Goal: Transaction & Acquisition: Subscribe to service/newsletter

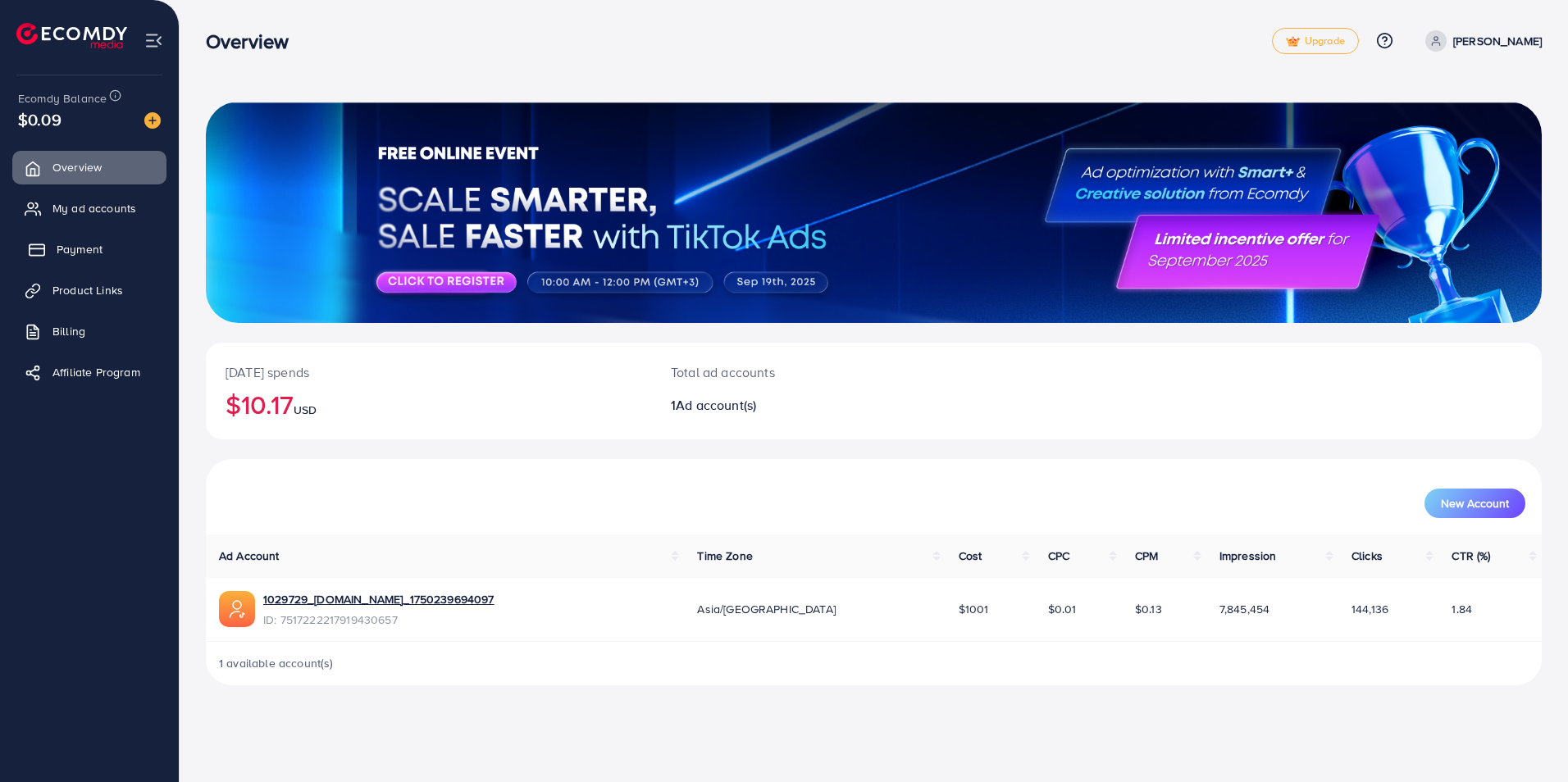
click at [85, 245] on span "Payment" at bounding box center [79, 249] width 46 height 16
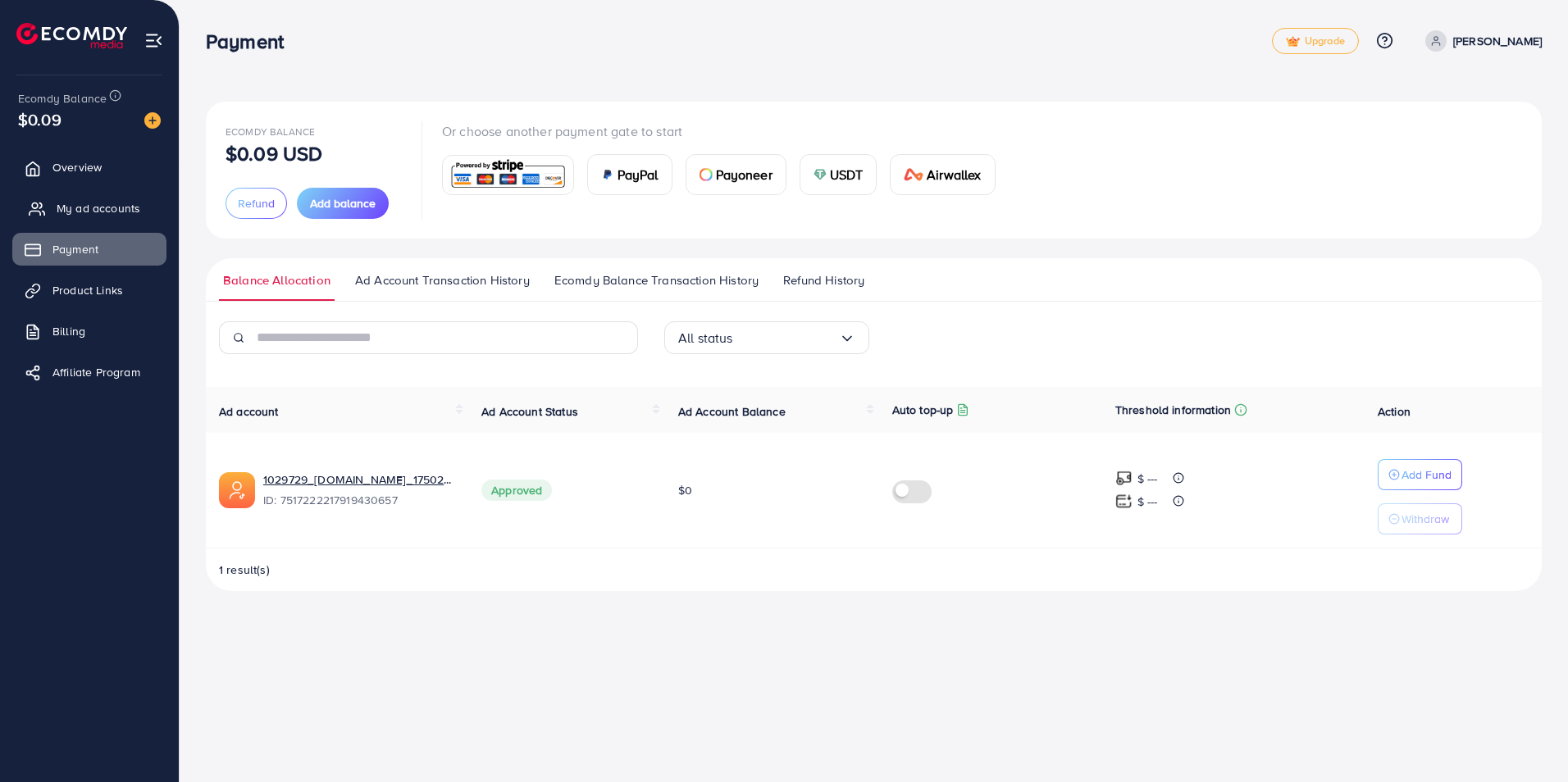
click at [85, 207] on span "My ad accounts" at bounding box center [98, 208] width 84 height 16
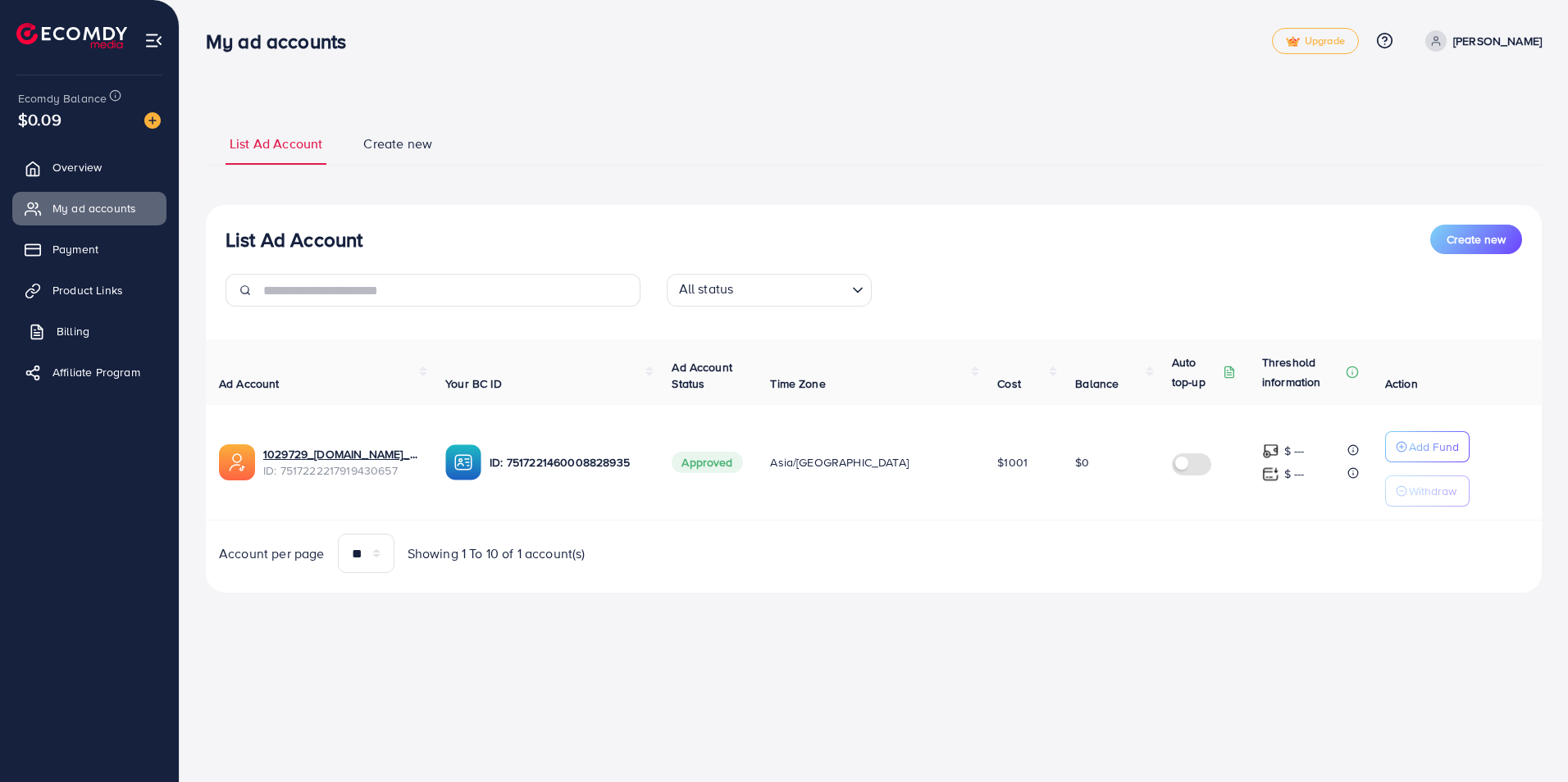
click at [87, 328] on span "Billing" at bounding box center [73, 331] width 33 height 16
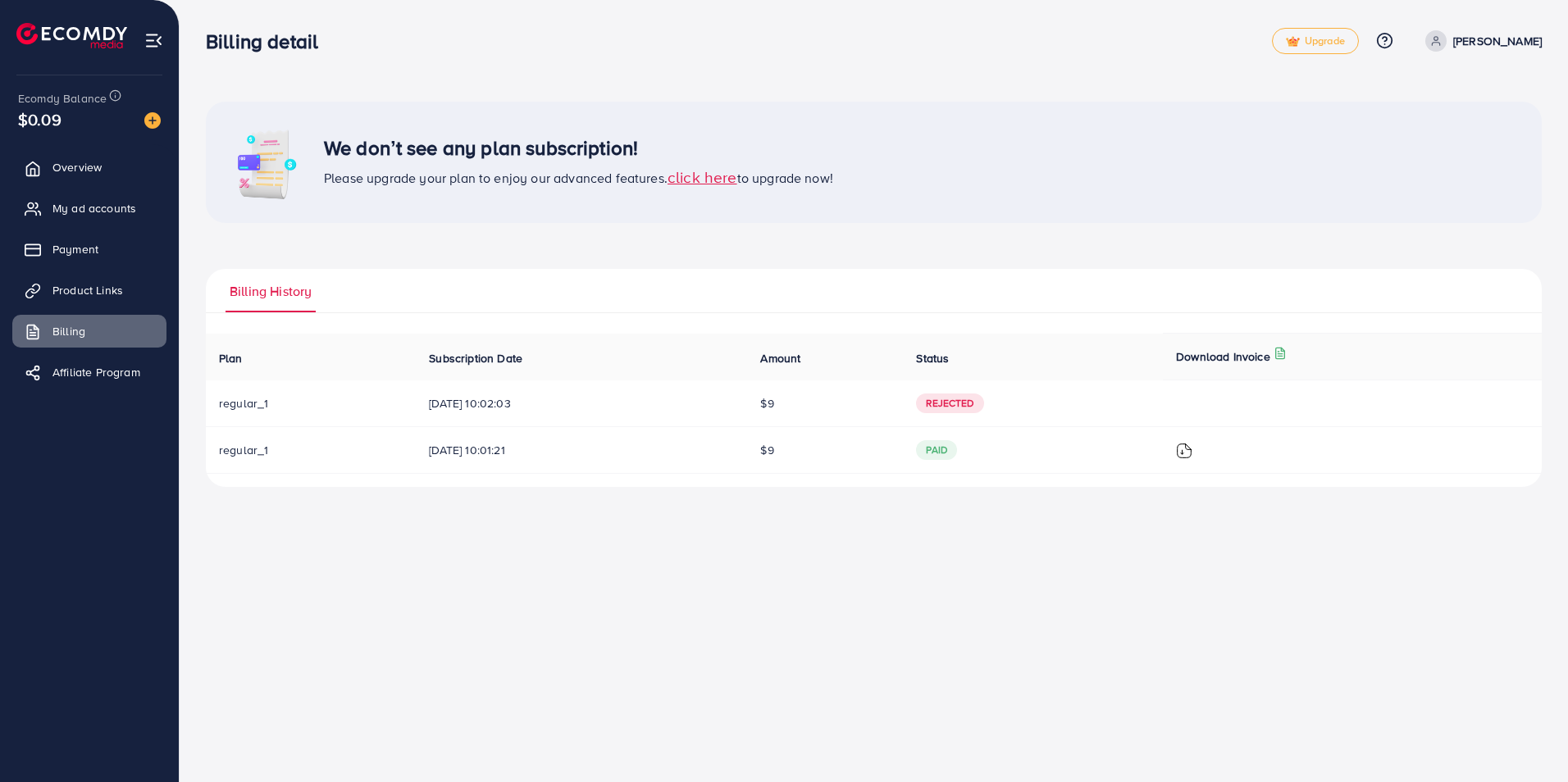
click at [708, 184] on span "click here" at bounding box center [702, 177] width 70 height 22
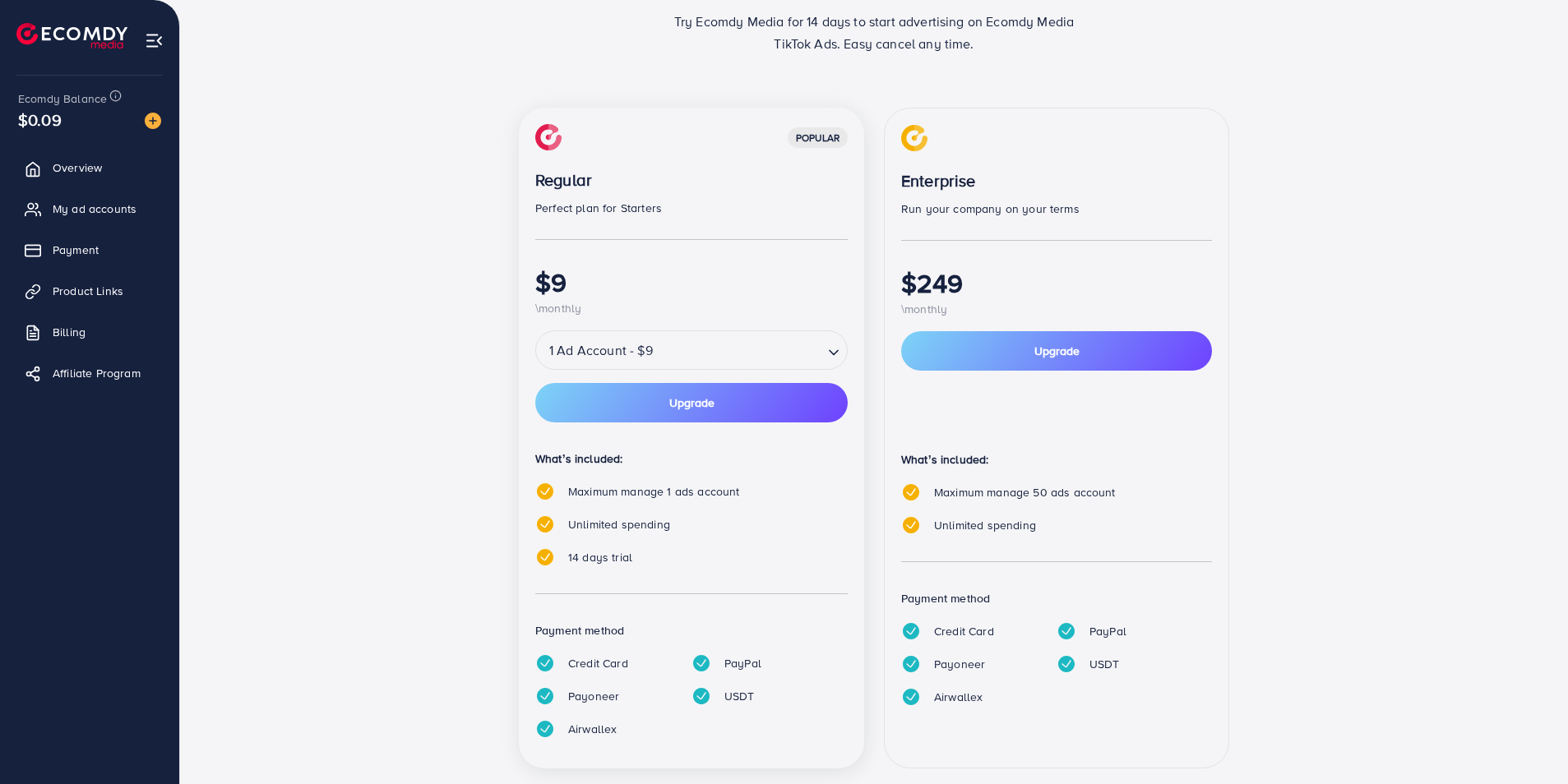
scroll to position [164, 0]
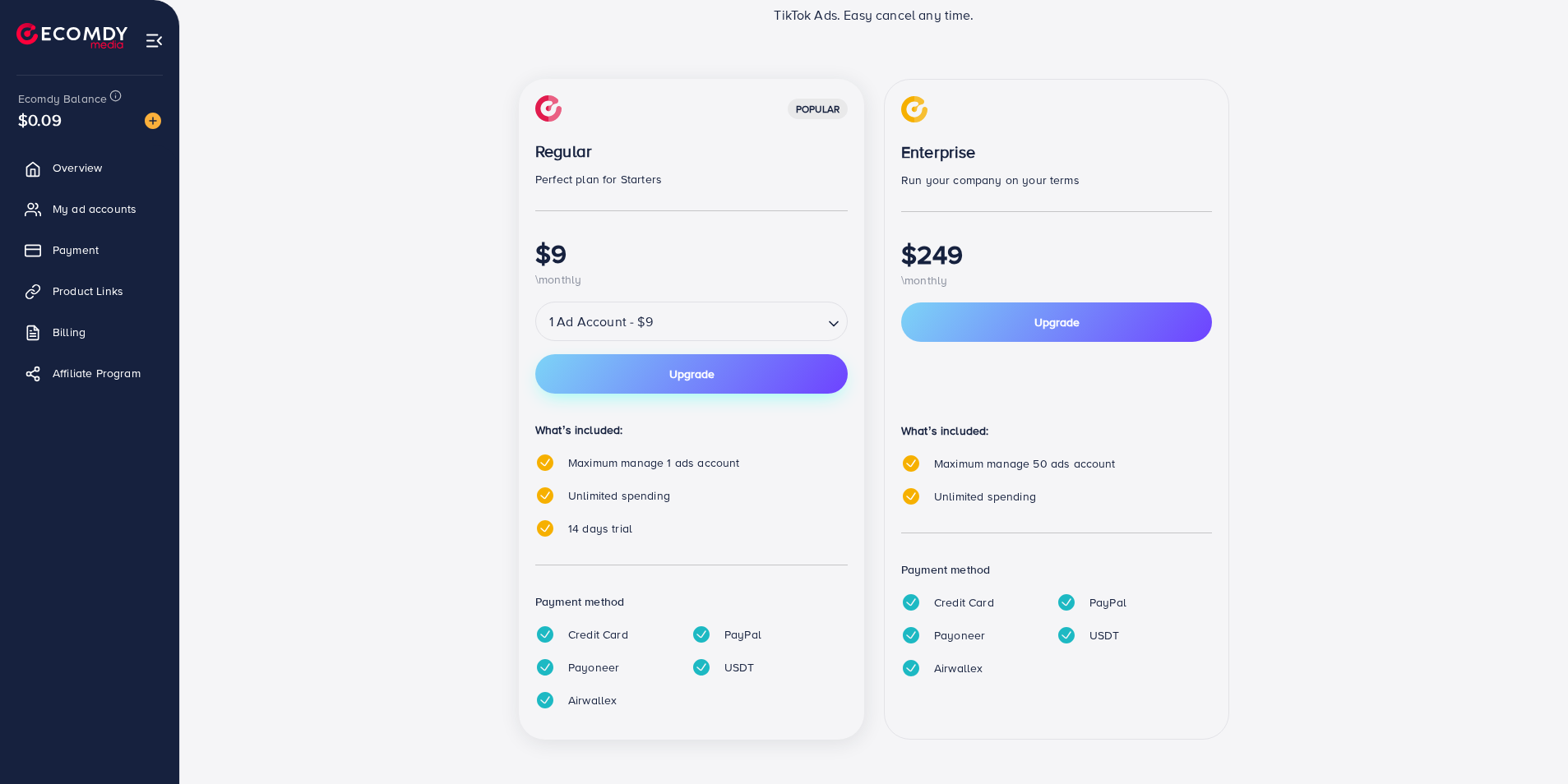
click at [671, 386] on button "Upgrade" at bounding box center [691, 375] width 312 height 40
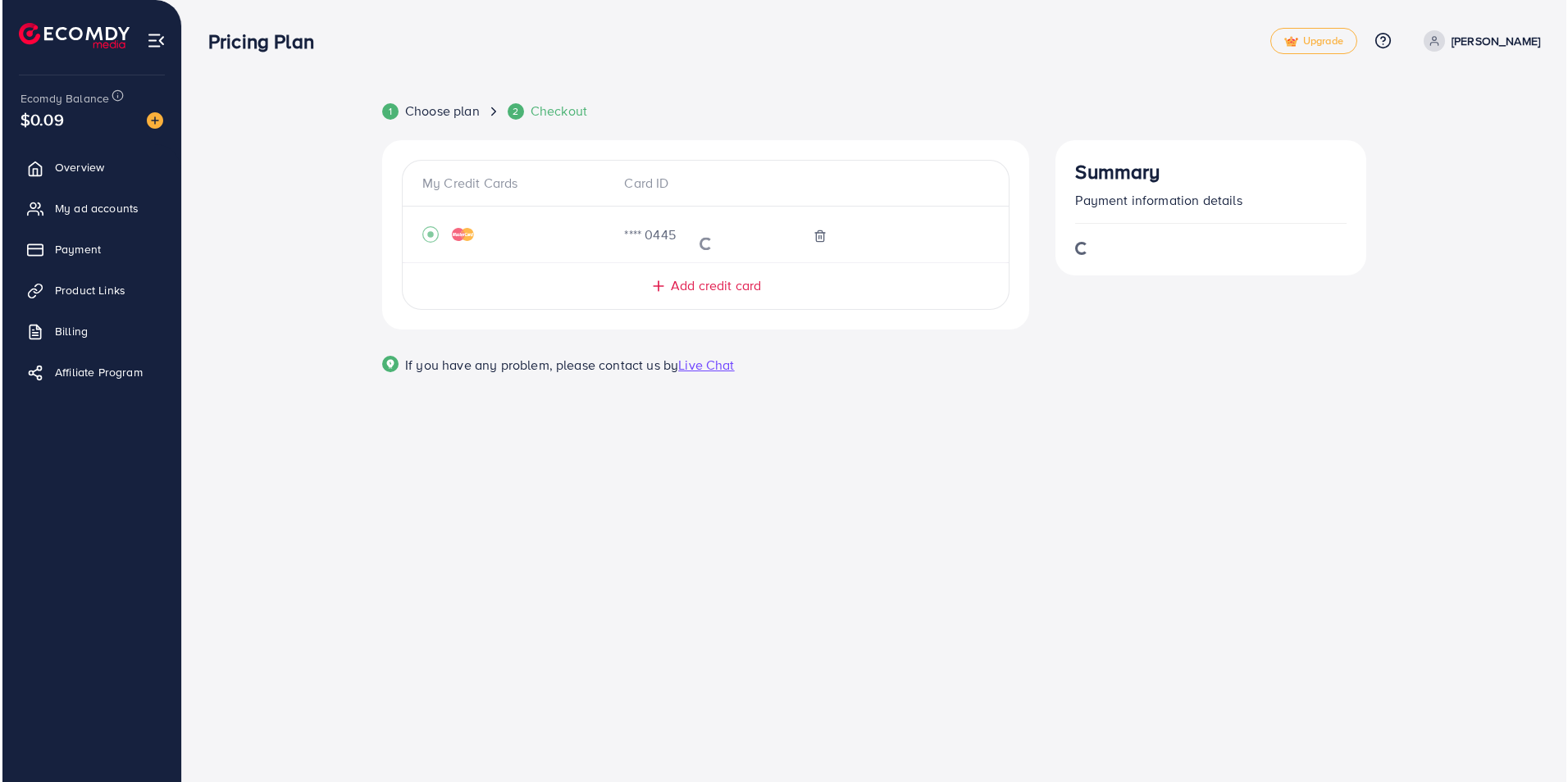
scroll to position [0, 0]
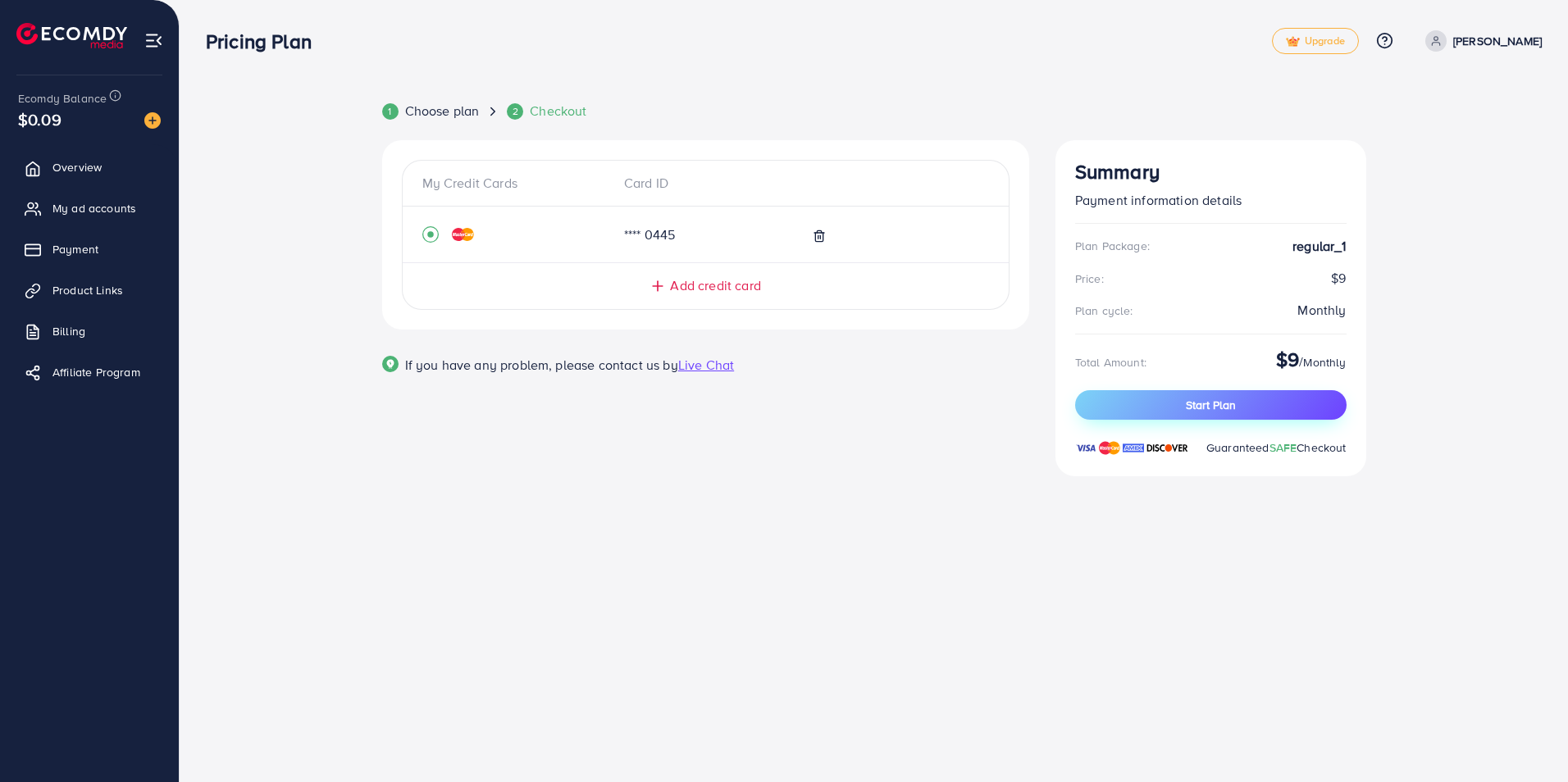
click at [1225, 396] on button "Start Plan" at bounding box center [1211, 405] width 272 height 29
